Goal: Information Seeking & Learning: Learn about a topic

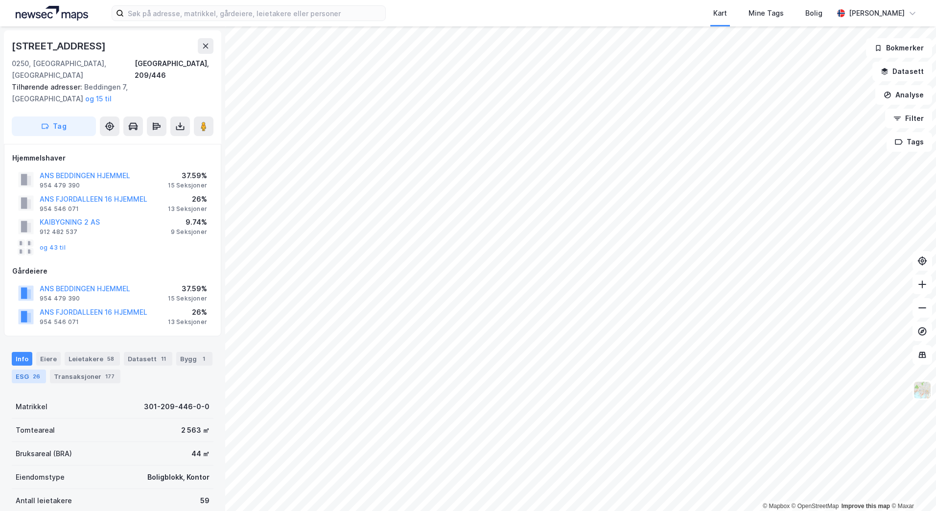
click at [44, 370] on div "ESG 26" at bounding box center [29, 377] width 34 height 14
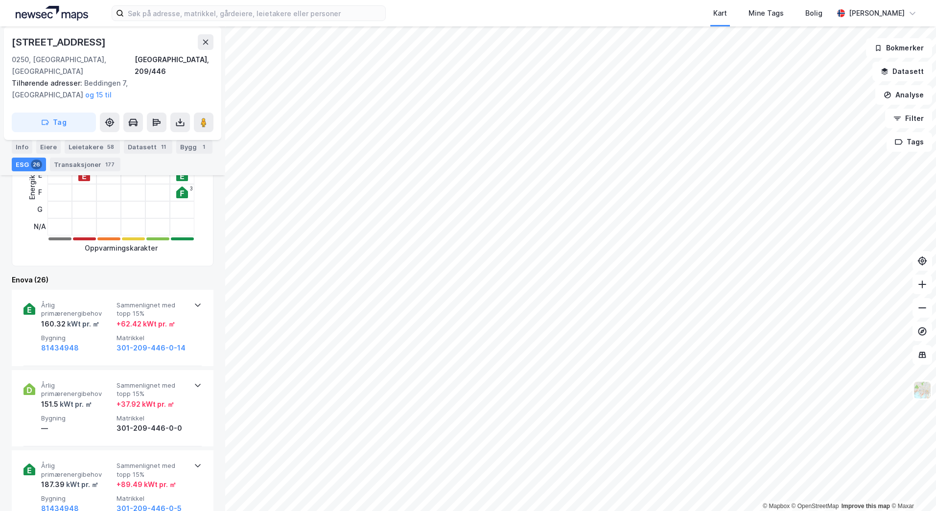
scroll to position [343, 0]
click at [101, 334] on span "Bygning" at bounding box center [77, 338] width 72 height 8
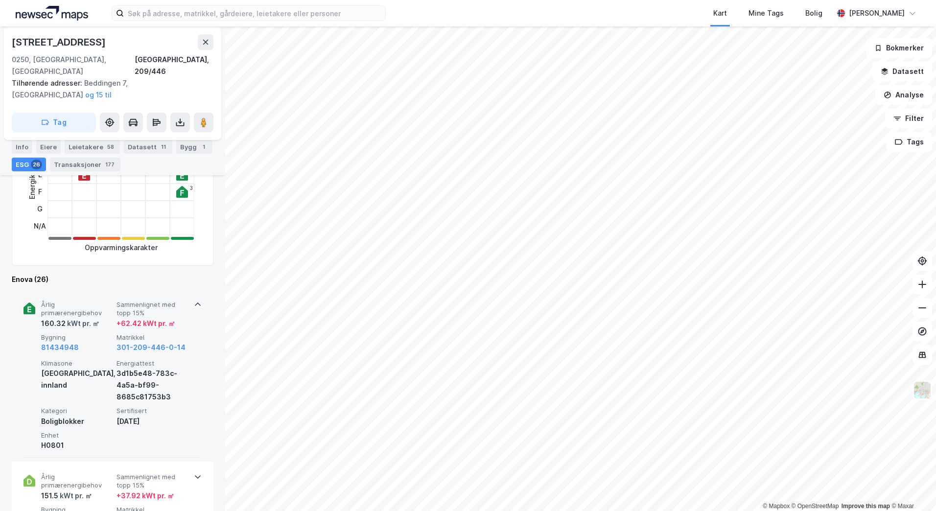
click at [101, 334] on span "Bygning" at bounding box center [77, 338] width 72 height 8
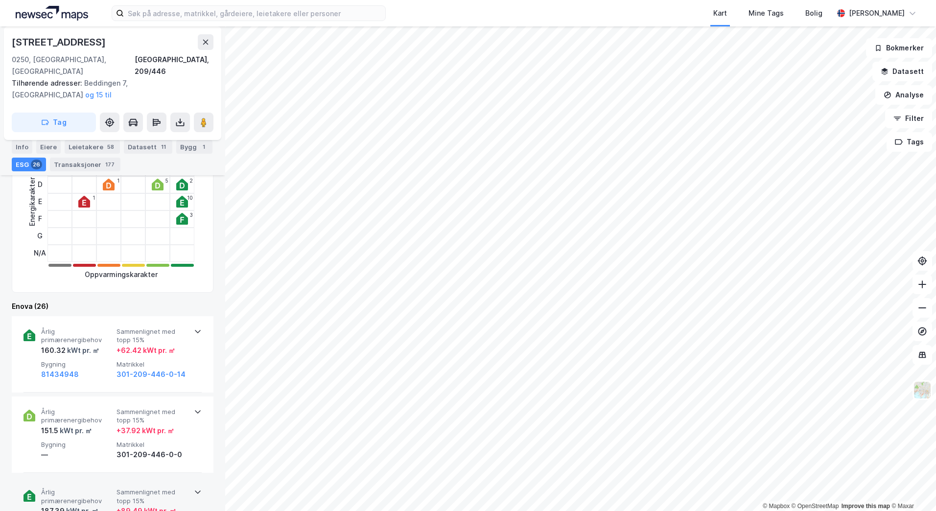
scroll to position [610, 0]
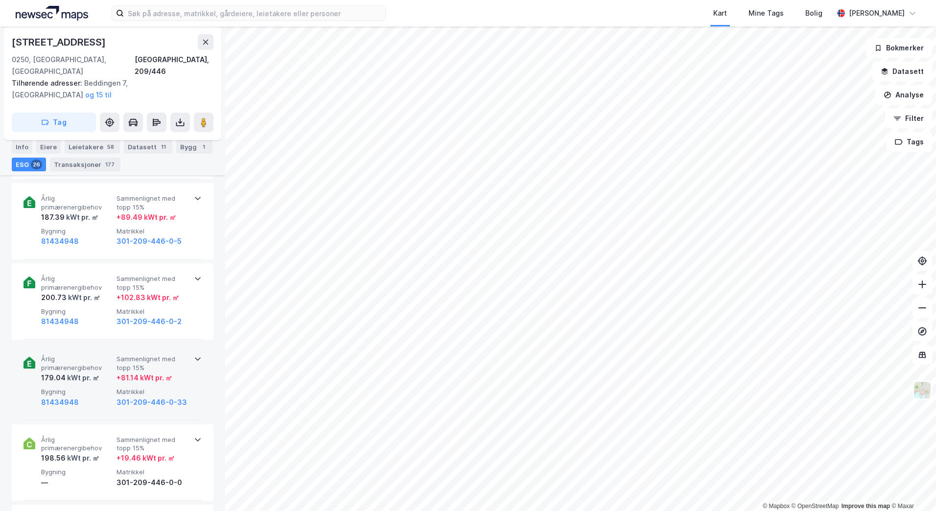
click at [105, 372] on div "179.04 kWt pr. ㎡" at bounding box center [77, 378] width 72 height 12
